Goal: Task Accomplishment & Management: Complete application form

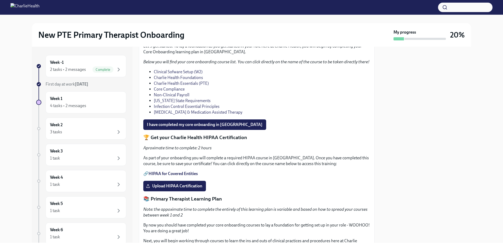
scroll to position [318, 0]
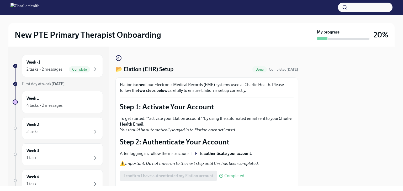
scroll to position [51, 0]
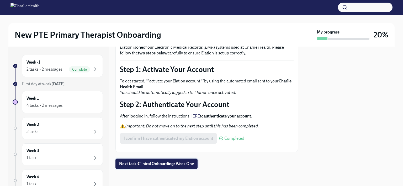
drag, startPoint x: 0, startPoint y: 0, endPoint x: 174, endPoint y: 166, distance: 240.3
click at [174, 166] on span "Next task : Clinical Onboarding: Week One" at bounding box center [156, 164] width 75 height 5
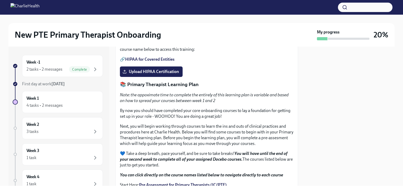
scroll to position [481, 0]
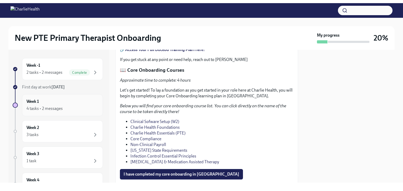
scroll to position [314, 0]
